Goal: Check status: Check status

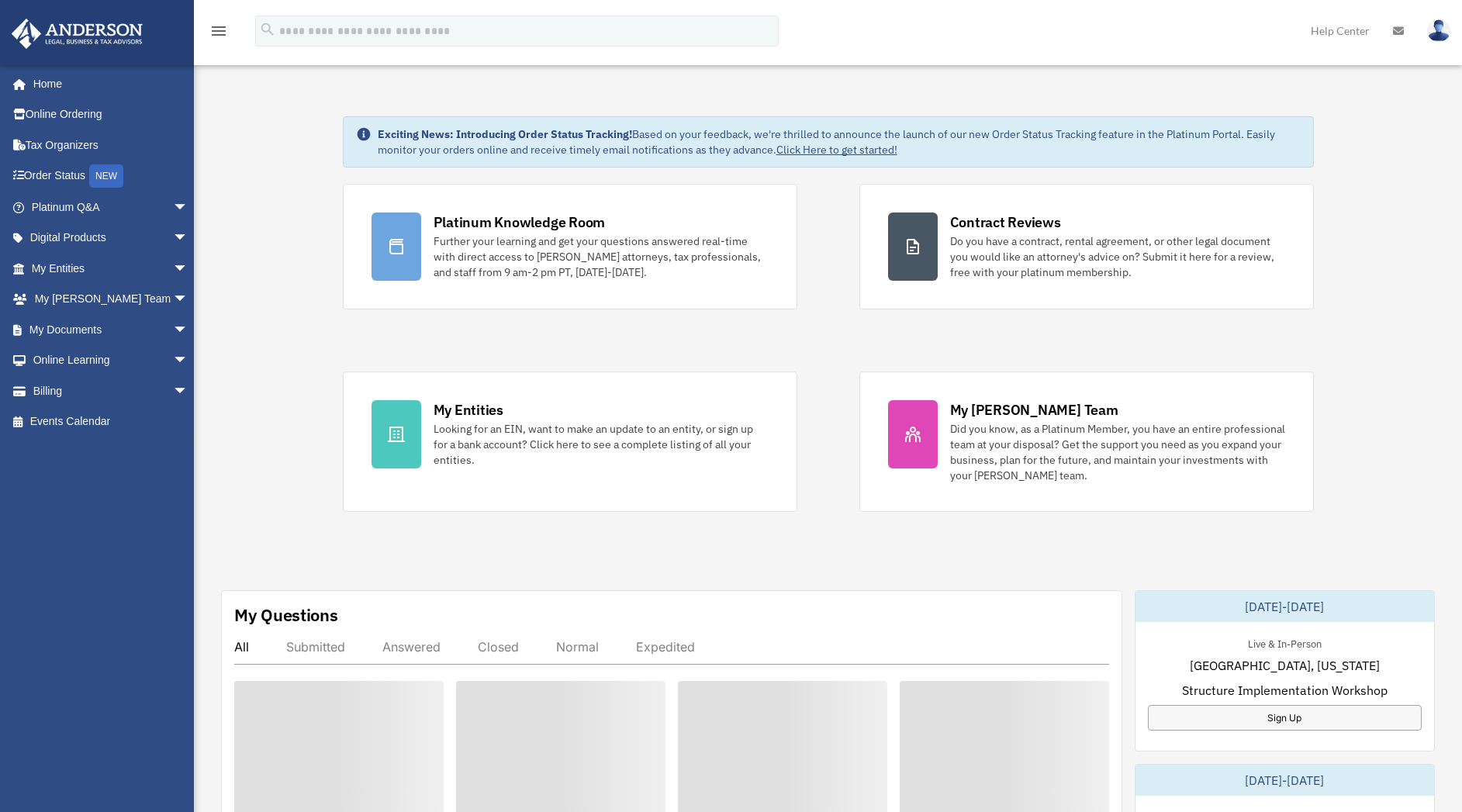
scroll to position [253, 0]
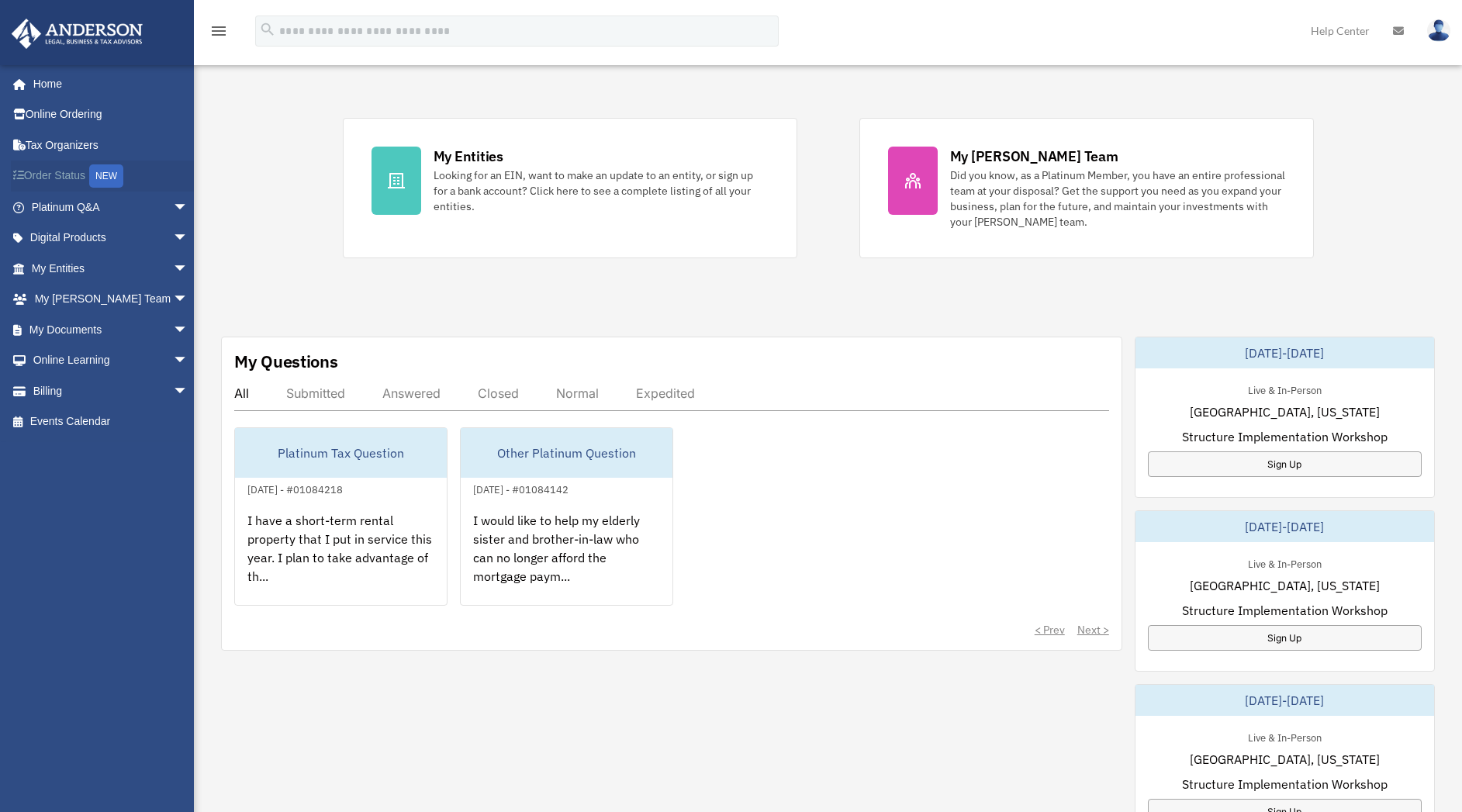
click at [68, 167] on link "Order Status NEW" at bounding box center [111, 176] width 201 height 32
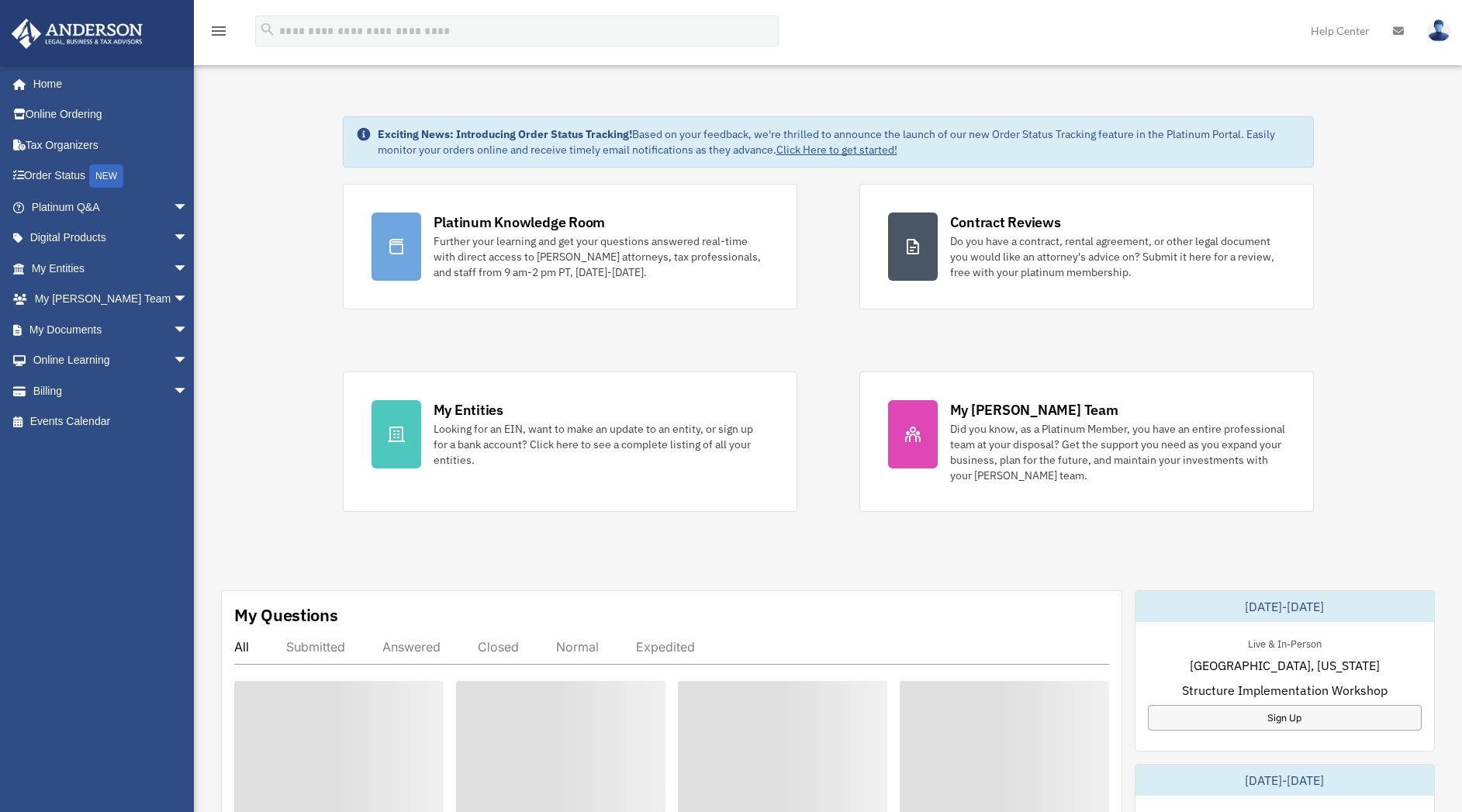
scroll to position [253, 0]
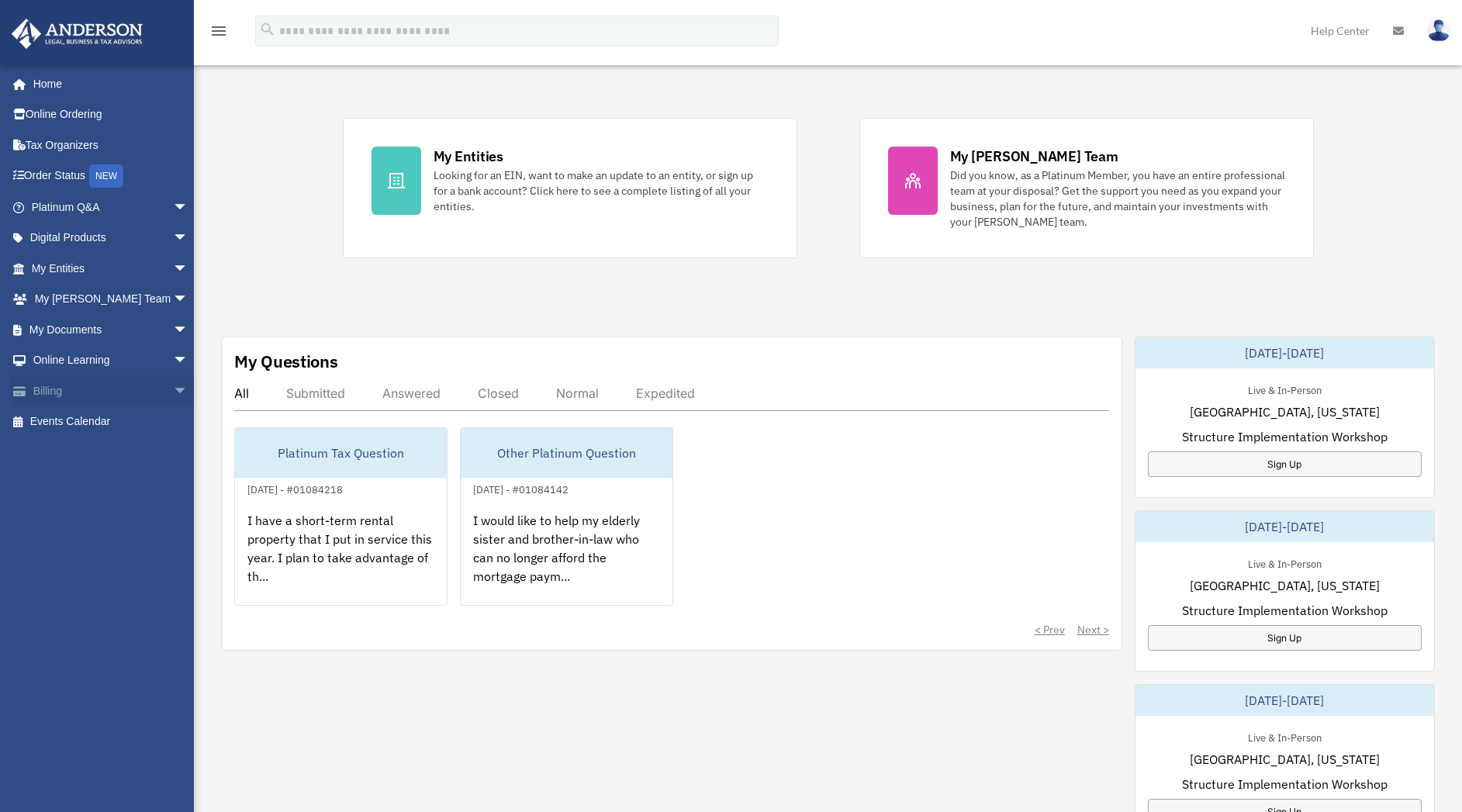
click at [173, 397] on span "arrow_drop_down" at bounding box center [188, 391] width 31 height 32
click at [114, 457] on link "Past Invoices" at bounding box center [117, 453] width 190 height 31
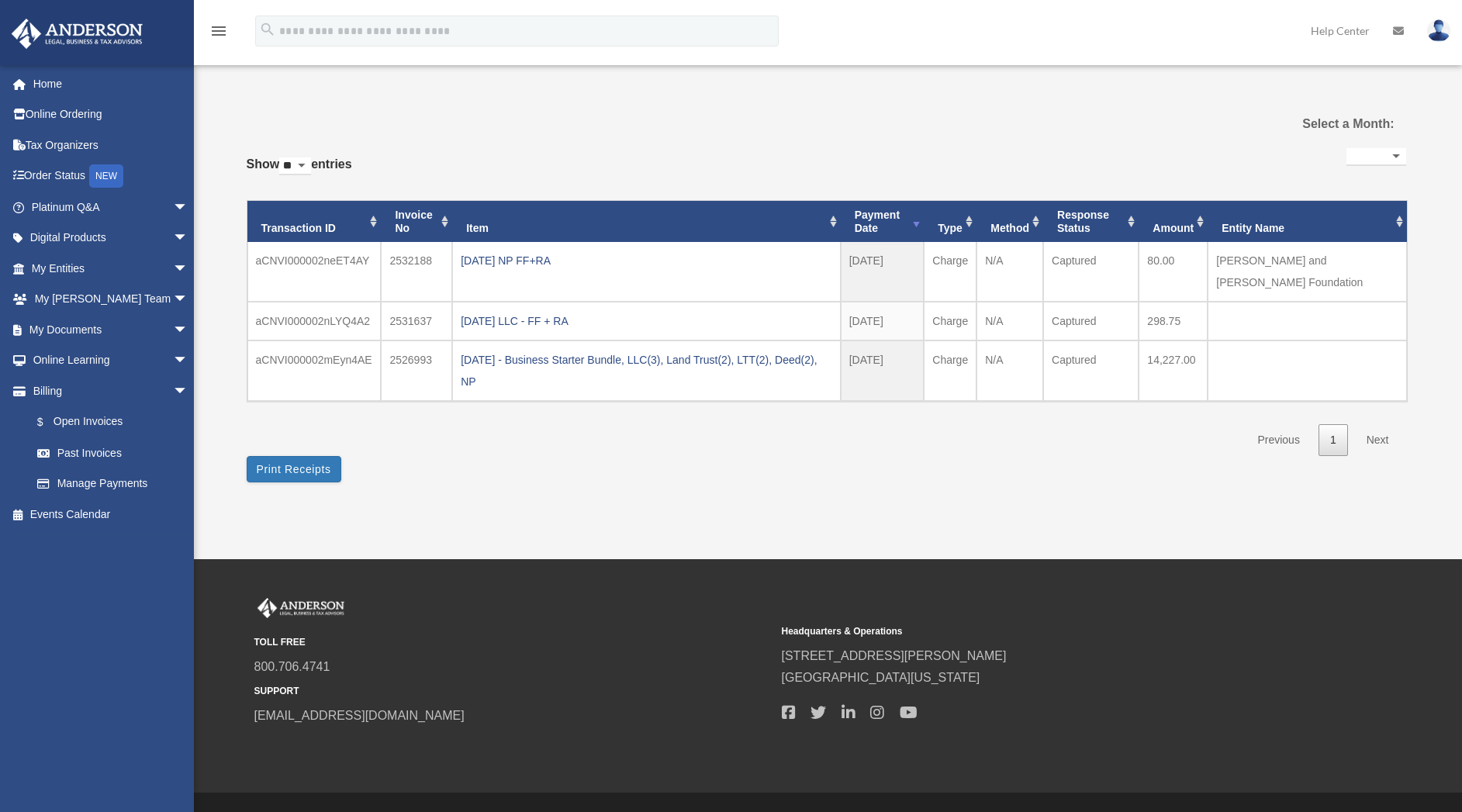
select select
click at [299, 470] on button "Print Receipts" at bounding box center [294, 470] width 94 height 27
